Goal: Task Accomplishment & Management: Complete application form

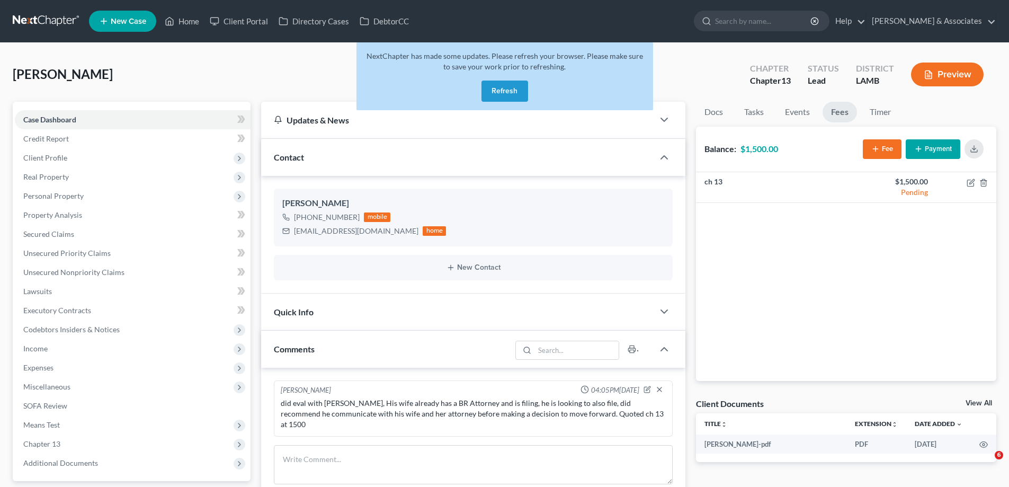
click at [516, 98] on button "Refresh" at bounding box center [505, 91] width 47 height 21
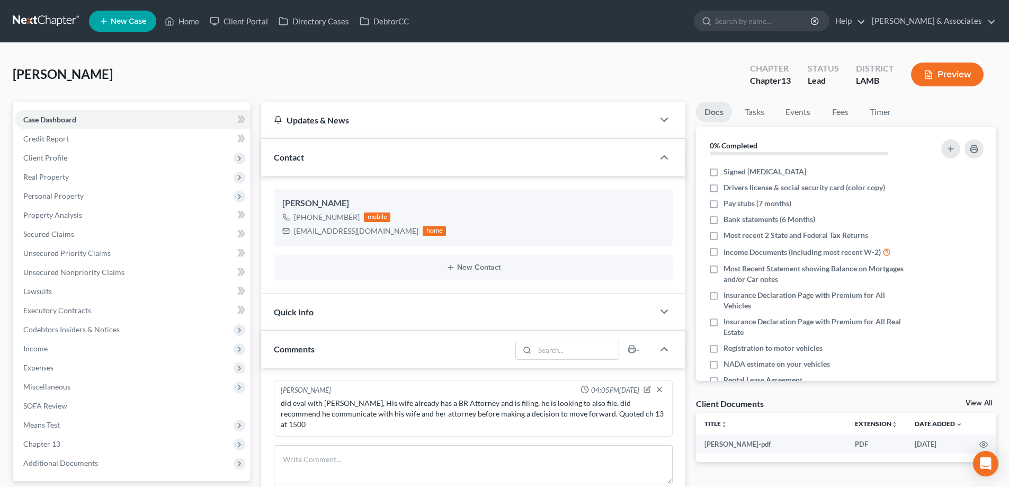
click at [137, 26] on link "New Case" at bounding box center [122, 21] width 67 height 21
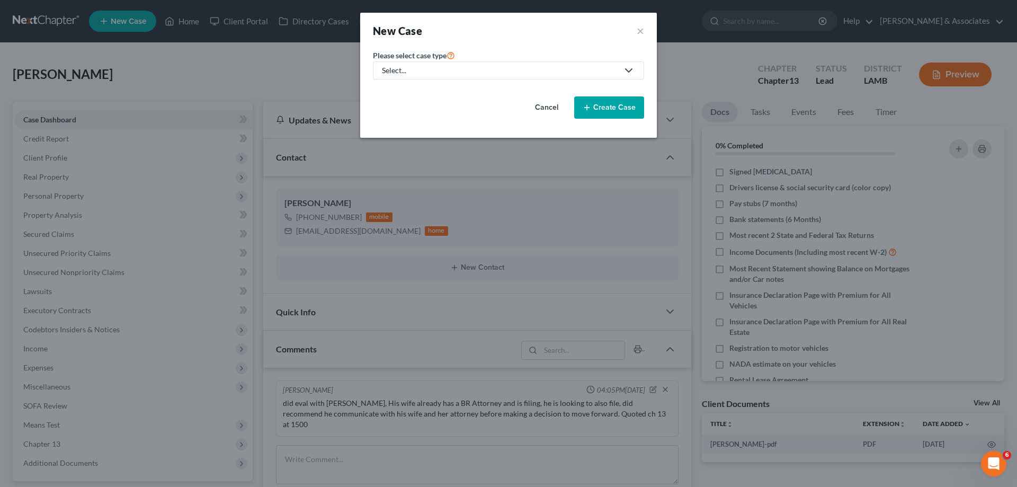
click at [462, 73] on div "Select..." at bounding box center [500, 70] width 236 height 11
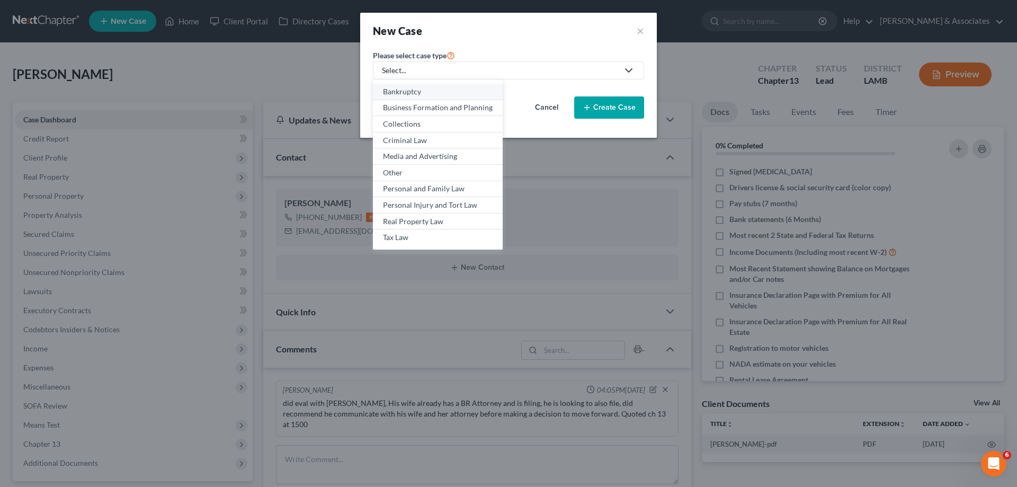
click at [436, 87] on div "Bankruptcy" at bounding box center [438, 91] width 110 height 11
select select "35"
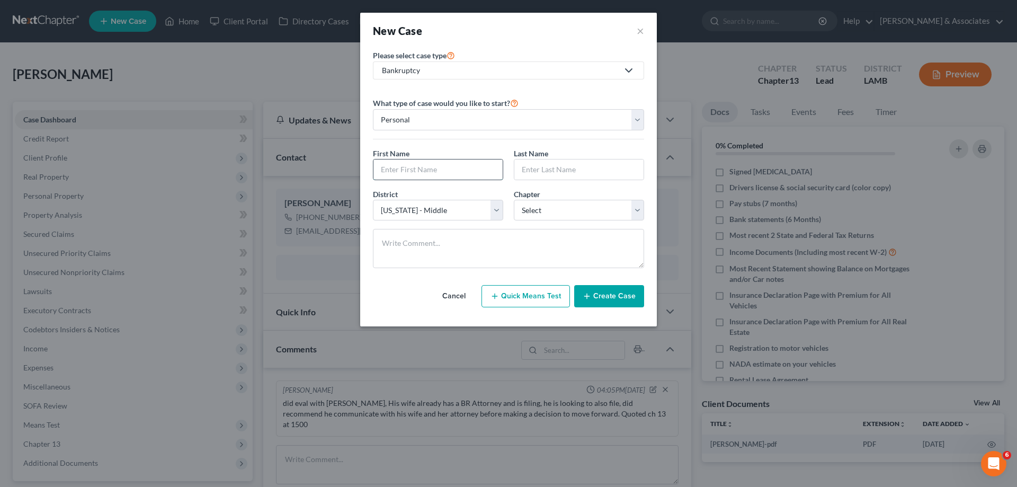
click at [436, 163] on input "text" at bounding box center [438, 169] width 129 height 20
type input "[PERSON_NAME]"
select select "3"
click at [616, 296] on button "Create Case" at bounding box center [609, 296] width 70 height 22
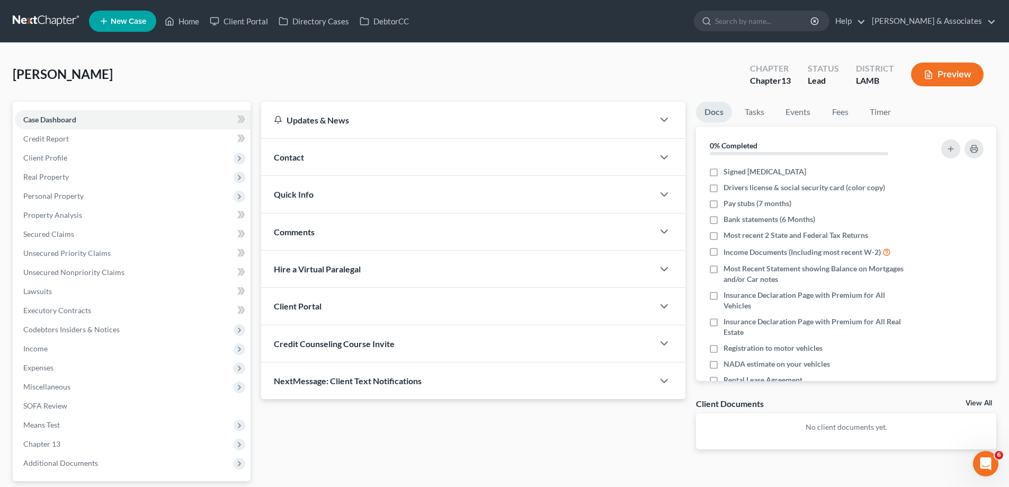
click at [418, 148] on div "Contact" at bounding box center [457, 157] width 393 height 37
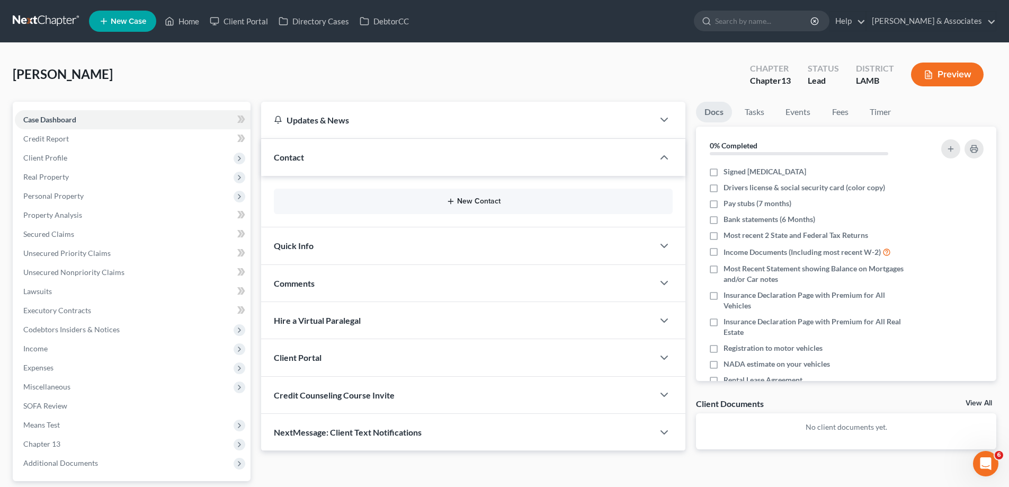
click at [481, 201] on button "New Contact" at bounding box center [473, 201] width 382 height 8
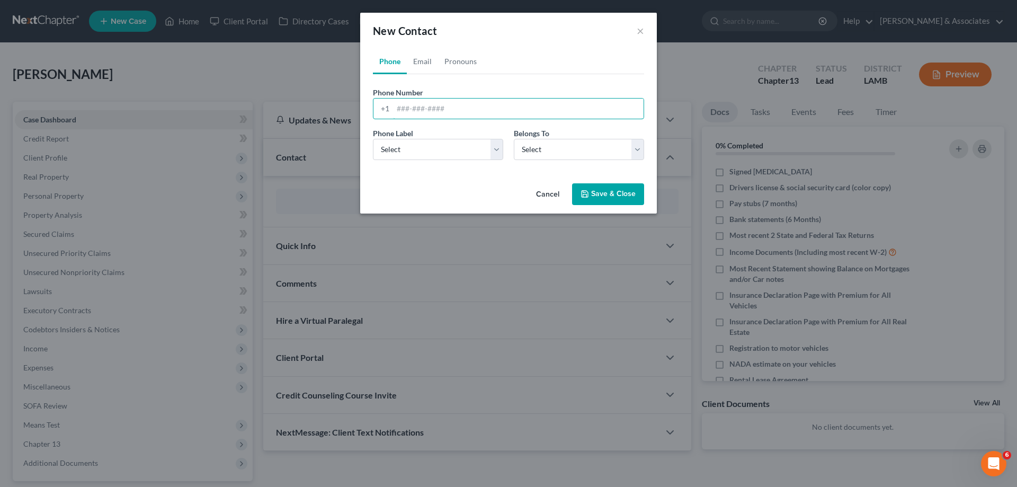
drag, startPoint x: 436, startPoint y: 108, endPoint x: 424, endPoint y: 132, distance: 27.0
click at [436, 108] on input "tel" at bounding box center [518, 109] width 251 height 20
paste input "[PHONE_NUMBER]"
type input "[PHONE_NUMBER]"
drag, startPoint x: 405, startPoint y: 150, endPoint x: 407, endPoint y: 157, distance: 7.7
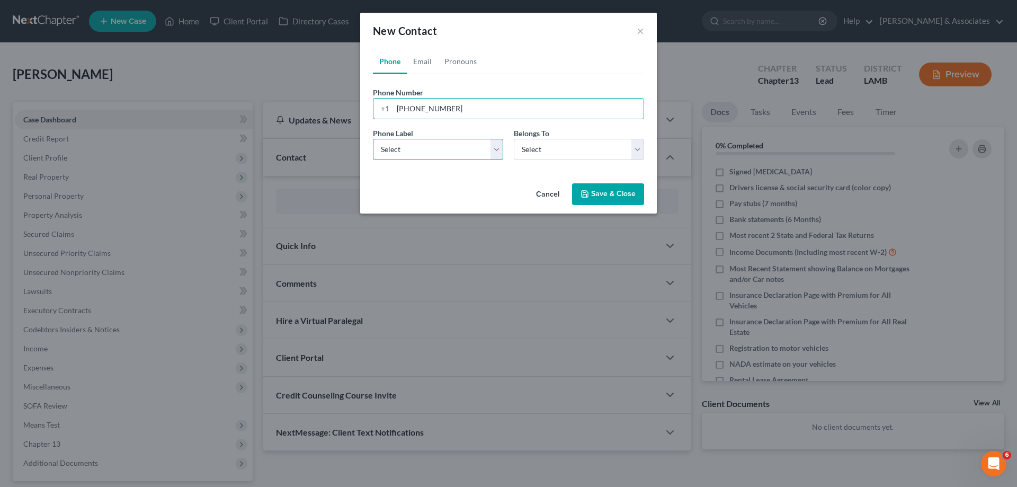
click at [405, 150] on select "Select Mobile Home Work Other" at bounding box center [438, 149] width 130 height 21
select select "0"
click at [373, 139] on select "Select Mobile Home Work Other" at bounding box center [438, 149] width 130 height 21
click at [545, 154] on select "Select Client Other" at bounding box center [579, 149] width 130 height 21
select select "0"
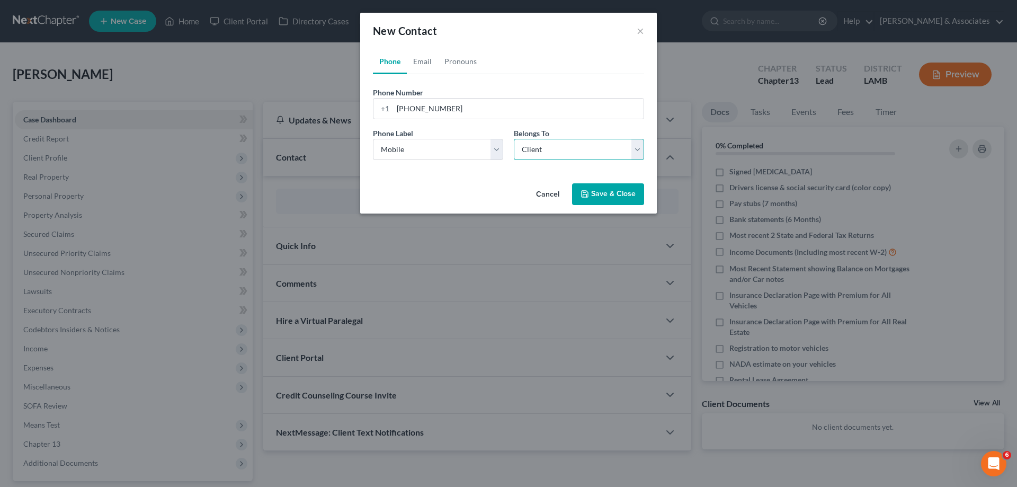
click at [514, 139] on select "Select Client Other" at bounding box center [579, 149] width 130 height 21
select select "0"
click at [421, 65] on link "Email" at bounding box center [422, 61] width 31 height 25
click at [411, 110] on input "email" at bounding box center [518, 109] width 251 height 20
paste input "[EMAIL_ADDRESS][DOMAIN_NAME]"
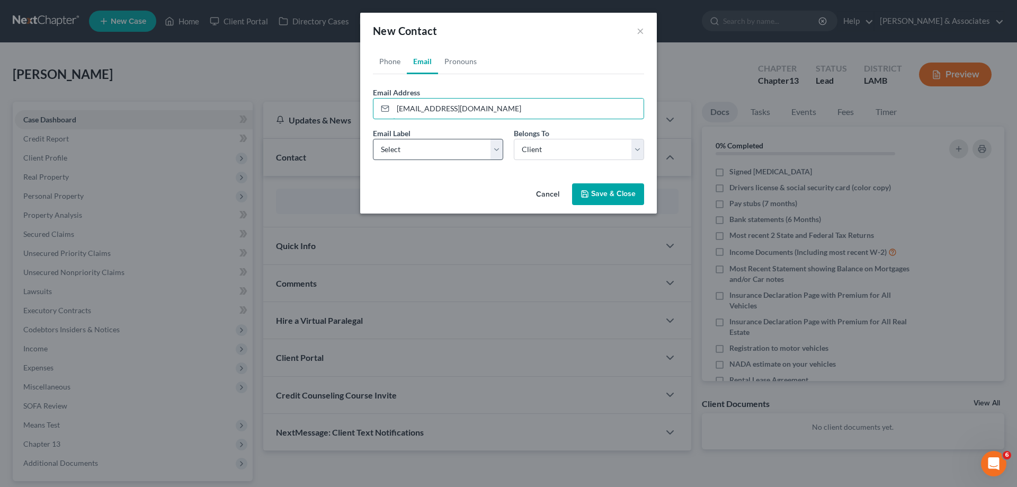
type input "[EMAIL_ADDRESS][DOMAIN_NAME]"
click at [403, 148] on select "Select Home Work Other" at bounding box center [438, 149] width 130 height 21
select select "0"
click at [373, 139] on select "Select Home Work Other" at bounding box center [438, 149] width 130 height 21
click at [544, 158] on select "Select Client Other" at bounding box center [579, 149] width 130 height 21
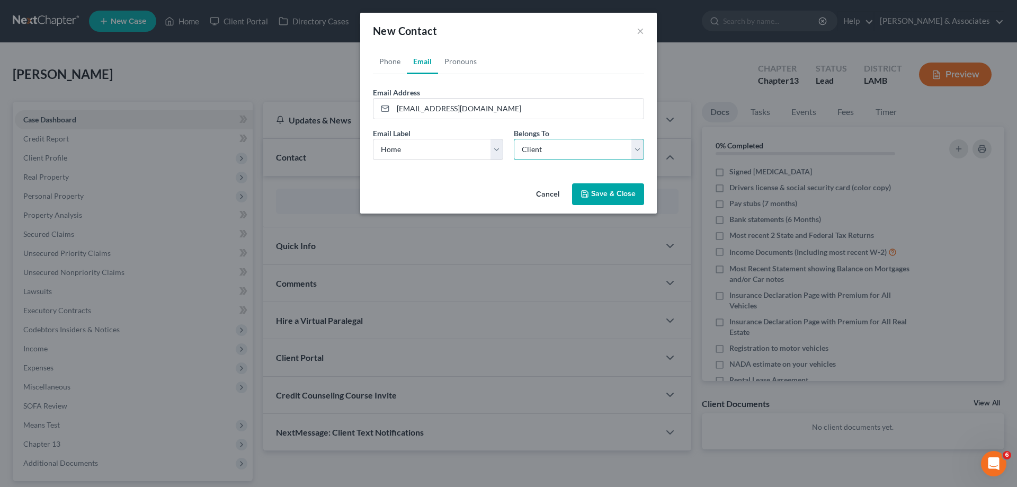
click at [514, 139] on select "Select Client Other" at bounding box center [579, 149] width 130 height 21
click at [609, 206] on div "Cancel Save & Close" at bounding box center [508, 196] width 297 height 35
click at [616, 193] on button "Save & Close" at bounding box center [608, 194] width 72 height 22
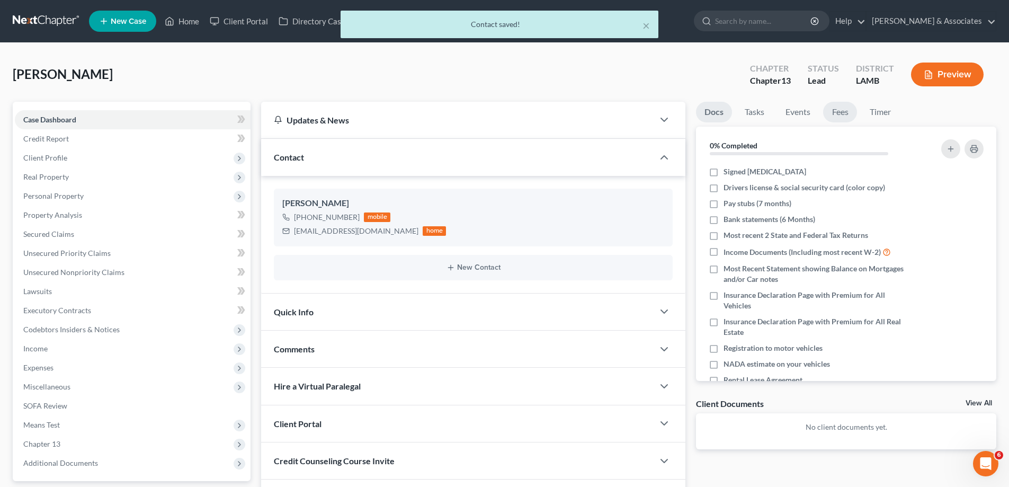
click at [837, 119] on link "Fees" at bounding box center [840, 112] width 34 height 21
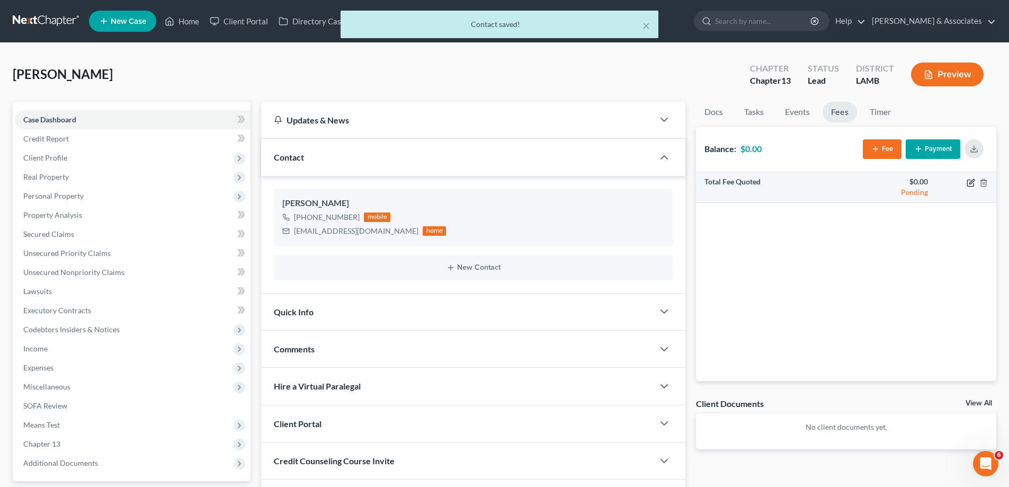
click at [970, 181] on icon "button" at bounding box center [971, 183] width 8 height 8
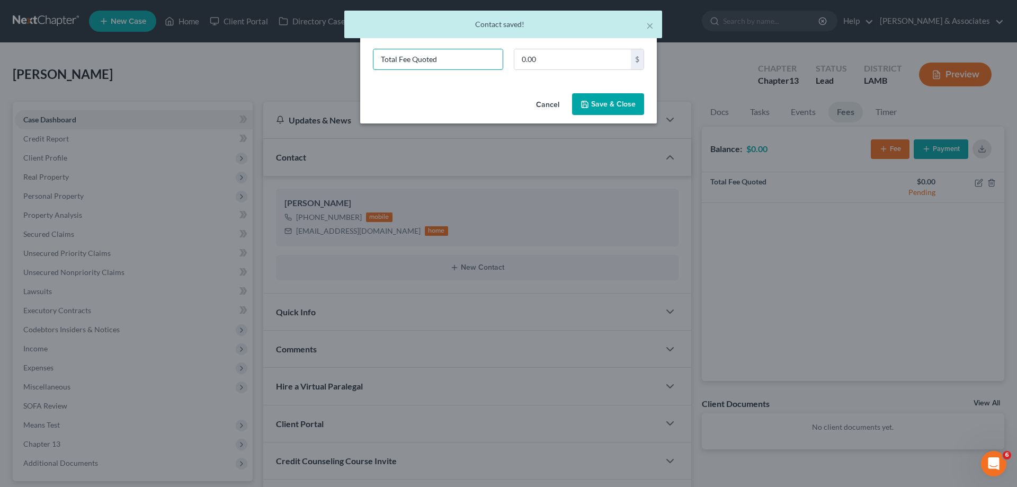
drag, startPoint x: 443, startPoint y: 63, endPoint x: 229, endPoint y: 79, distance: 215.2
click at [241, 79] on div "New Fee Edit Fee × Total Fee Quoted 0.00 $ Cancel Save & Close" at bounding box center [508, 243] width 1017 height 487
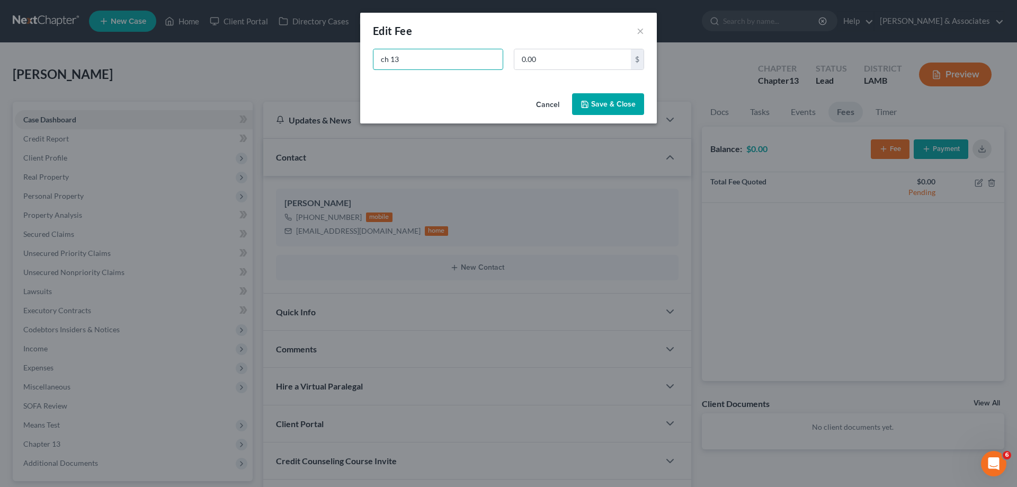
type input "ch 13"
type input "1,500"
click at [610, 111] on button "Save & Close" at bounding box center [608, 104] width 72 height 22
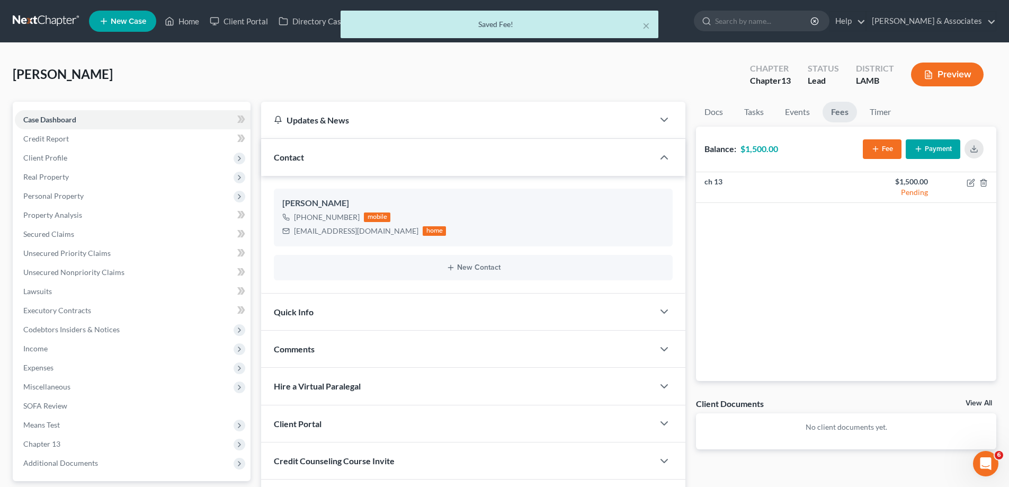
click at [974, 401] on link "View All" at bounding box center [979, 403] width 26 height 7
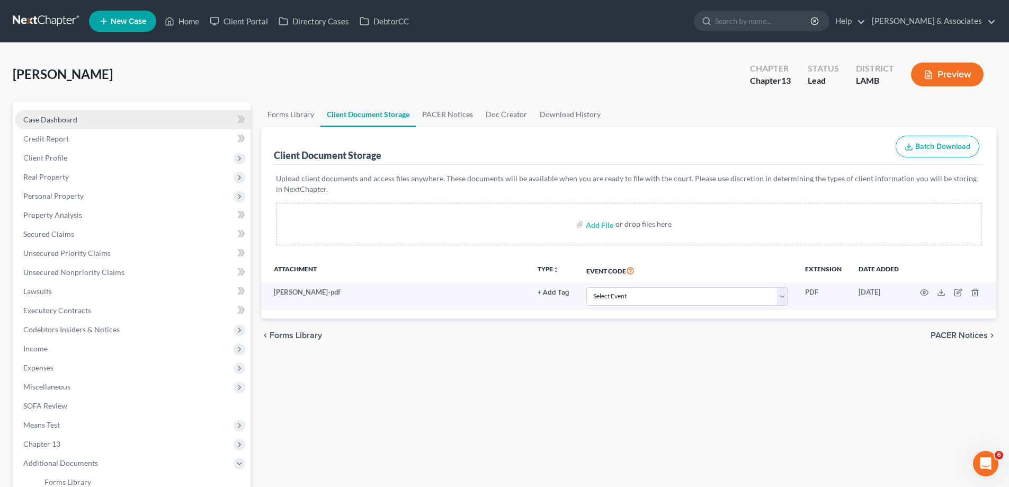
click at [53, 117] on span "Case Dashboard" at bounding box center [50, 119] width 54 height 9
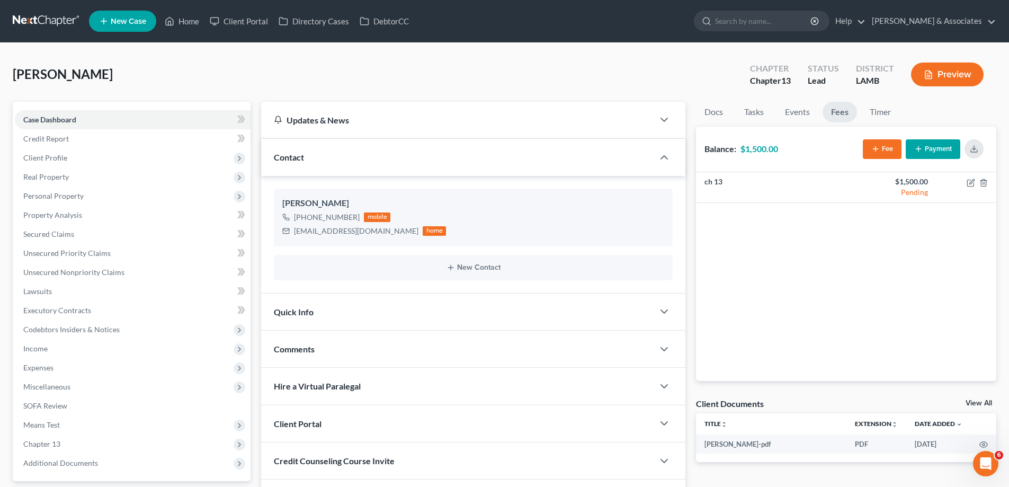
click at [360, 354] on div "Comments" at bounding box center [457, 349] width 393 height 37
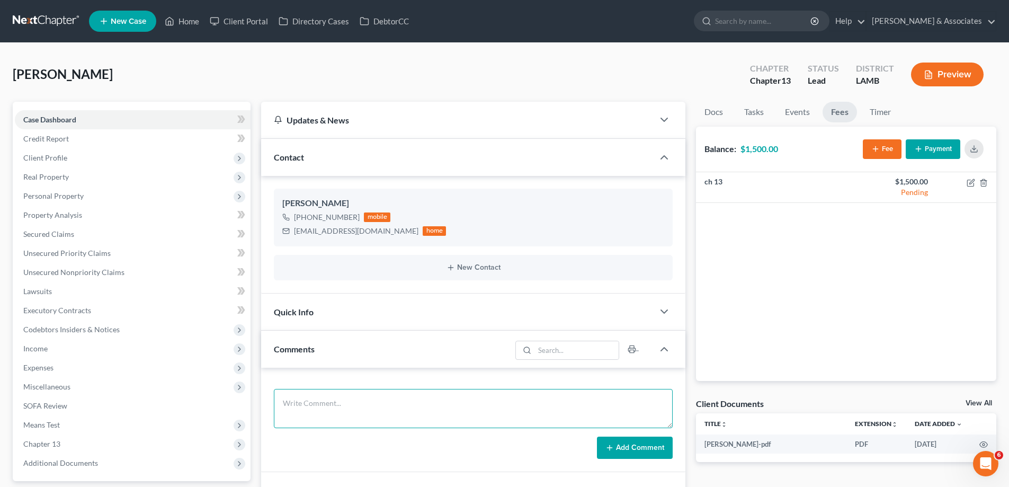
click at [357, 398] on textarea at bounding box center [473, 408] width 399 height 39
drag, startPoint x: 313, startPoint y: 400, endPoint x: 403, endPoint y: 386, distance: 91.6
click at [313, 401] on textarea at bounding box center [473, 408] width 399 height 39
drag, startPoint x: 411, startPoint y: 419, endPoint x: 400, endPoint y: 411, distance: 13.4
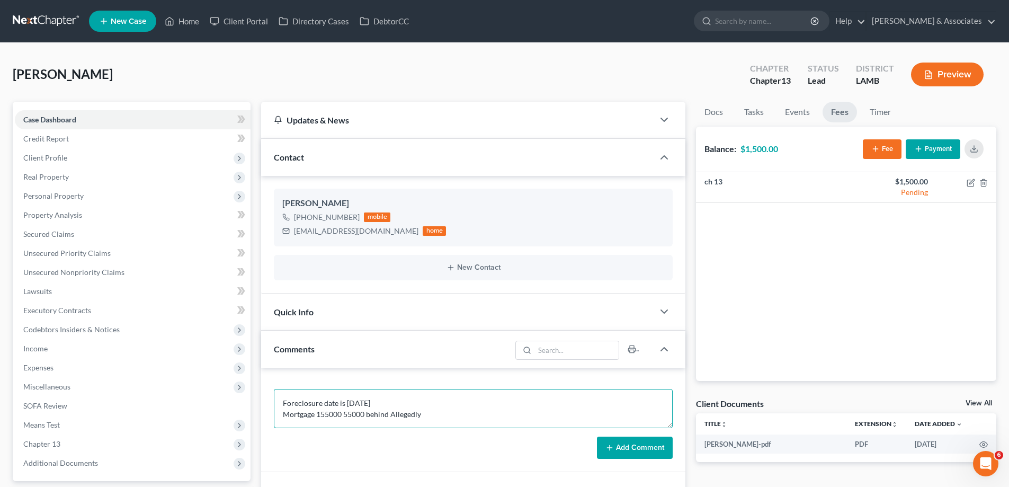
click at [294, 422] on textarea "Foreclosure date is [DATE] Mortgage 155000 55000 behind Allegedly" at bounding box center [473, 408] width 399 height 39
type textarea "Foreclosure date is [DATE] Mortgage 155000 55000 behind Allegedly 2000 In [PERS…"
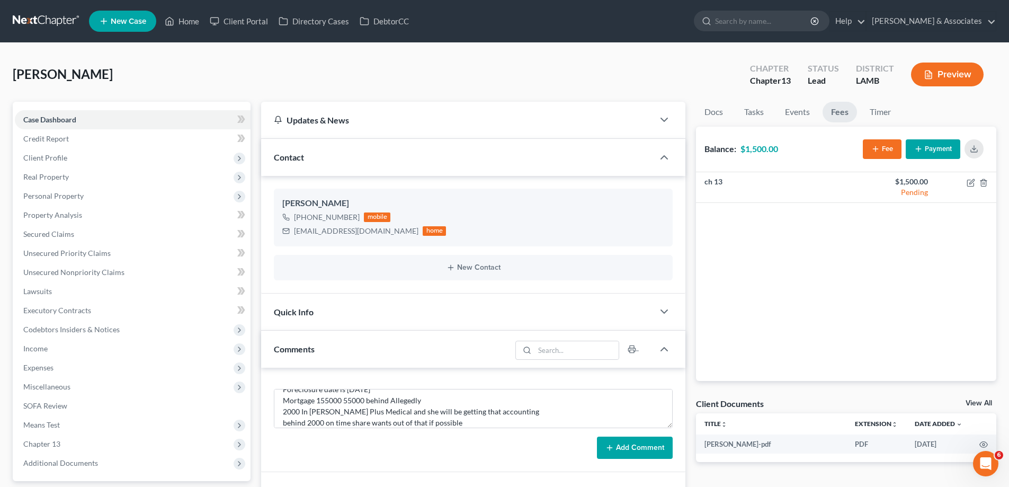
click at [658, 443] on button "Add Comment" at bounding box center [635, 448] width 76 height 22
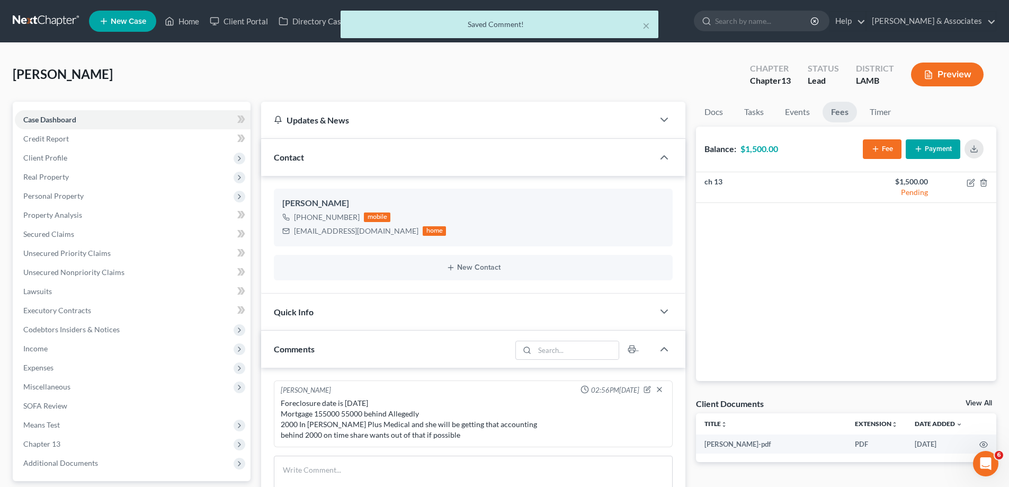
scroll to position [0, 0]
